Goal: Book appointment/travel/reservation

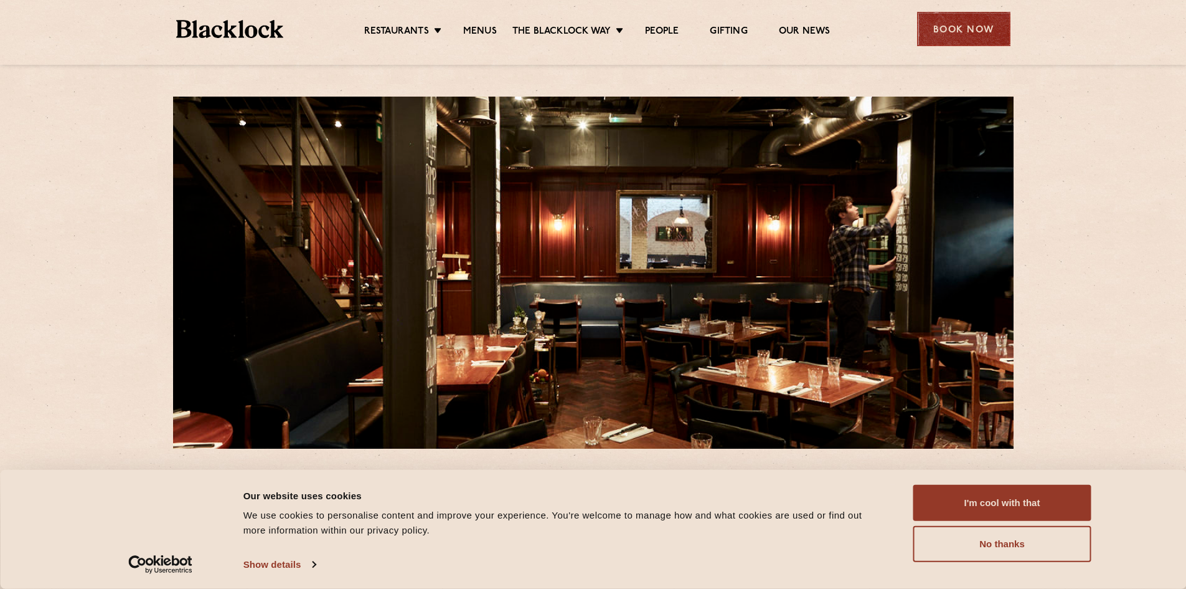
click at [958, 21] on div "Book Now" at bounding box center [963, 29] width 93 height 34
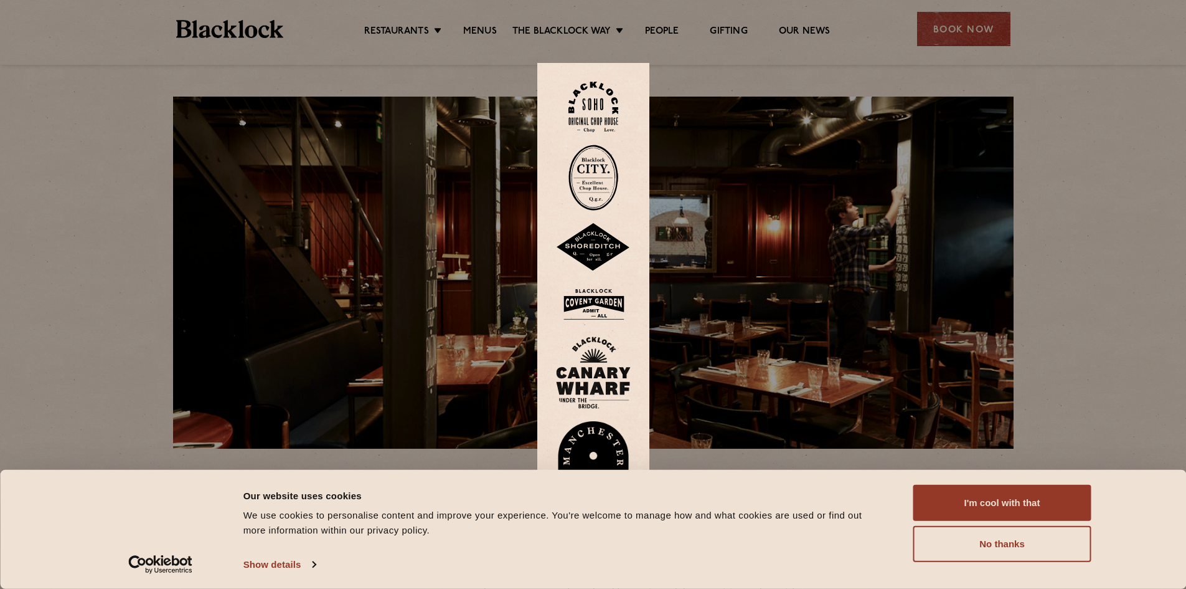
click at [601, 100] on img at bounding box center [594, 107] width 50 height 50
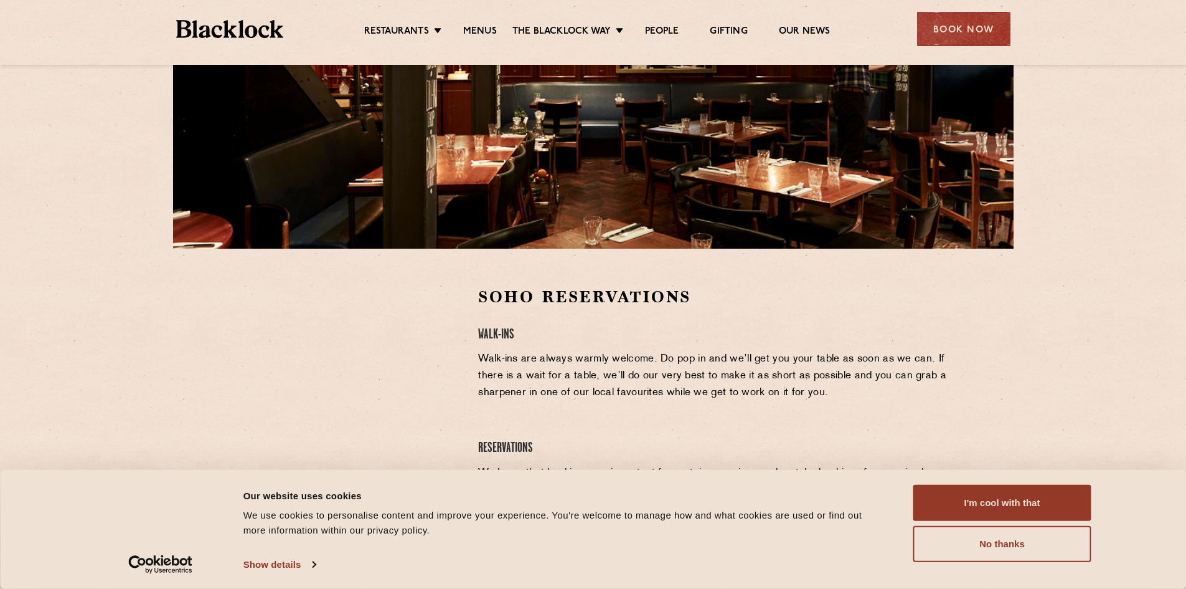
scroll to position [249, 0]
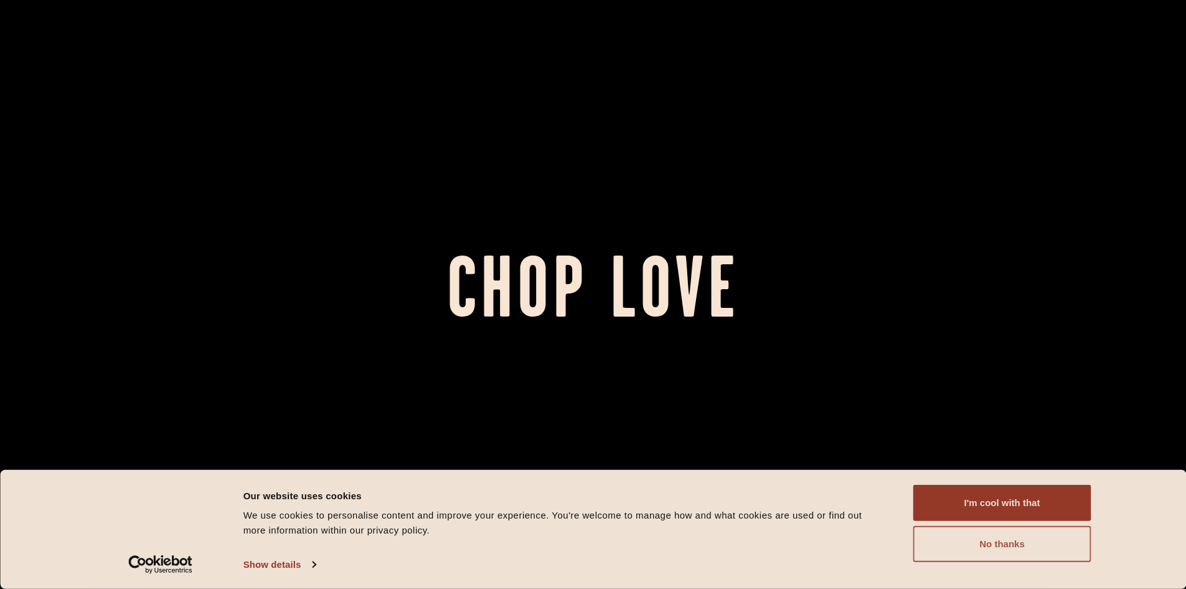
click at [985, 553] on button "No thanks" at bounding box center [1003, 544] width 178 height 36
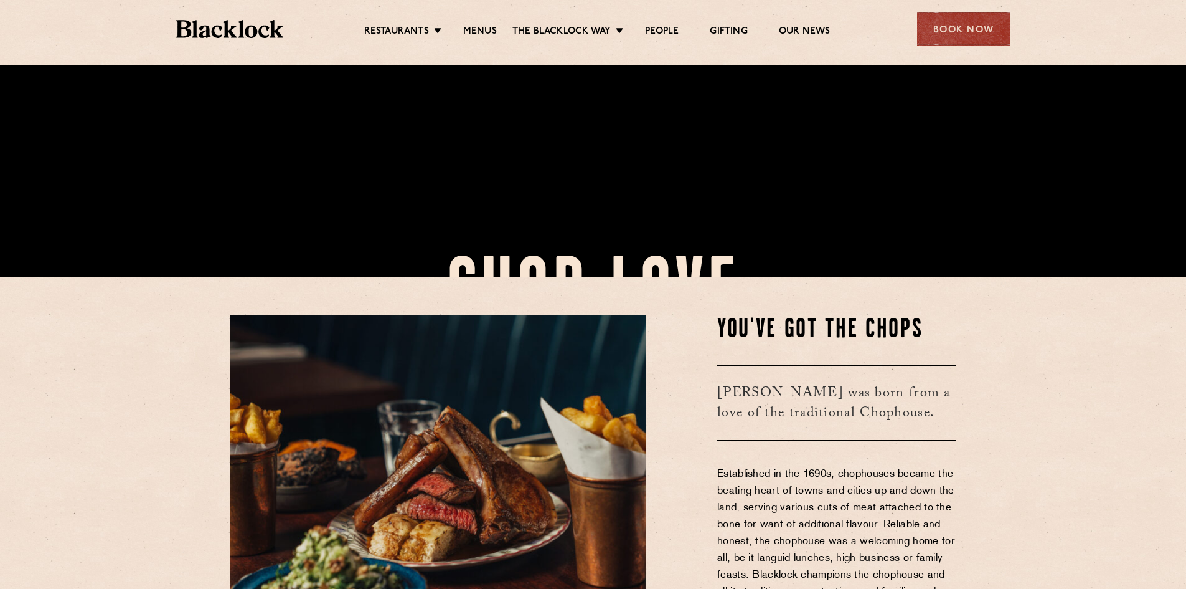
scroll to position [436, 0]
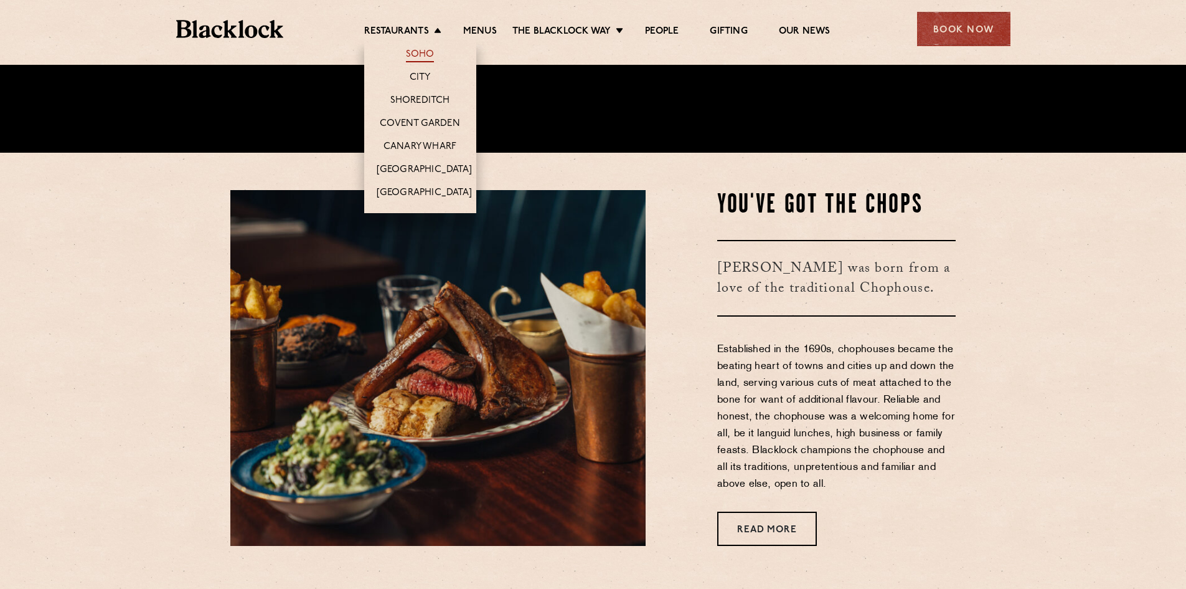
click at [425, 51] on link "Soho" at bounding box center [420, 56] width 29 height 14
